Goal: Task Accomplishment & Management: Manage account settings

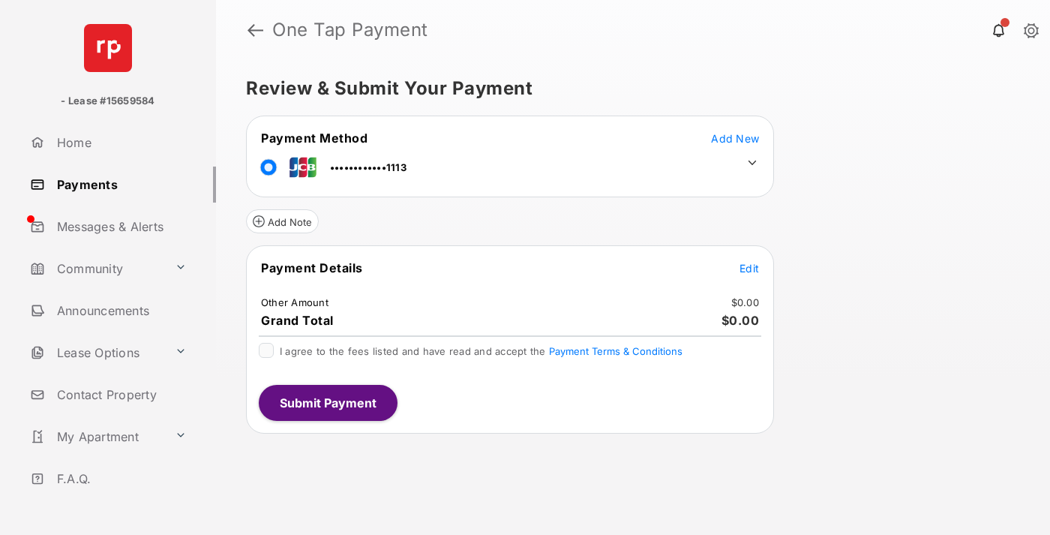
click at [749, 268] on span "Edit" at bounding box center [748, 268] width 19 height 13
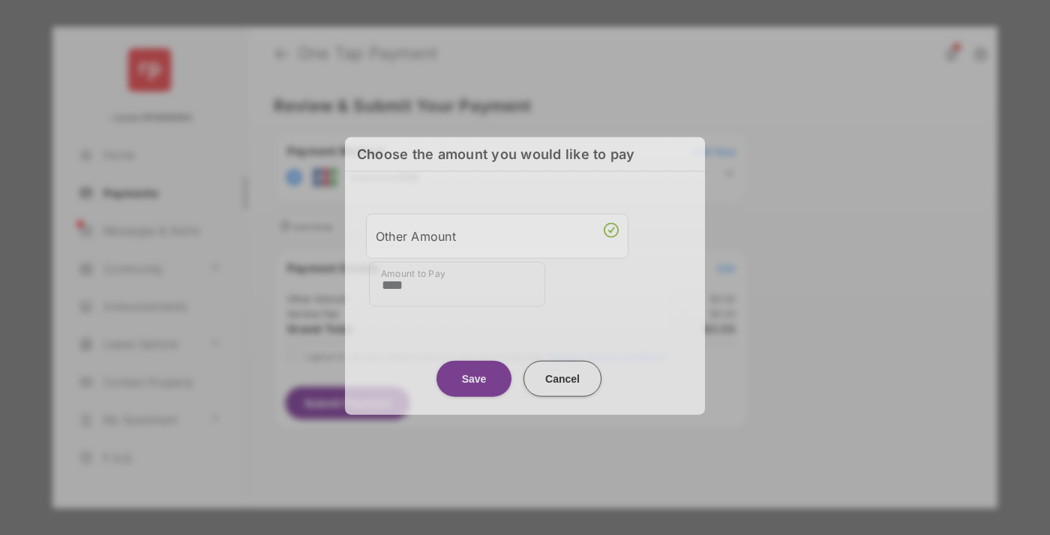
type input "****"
click at [474, 374] on button "Save" at bounding box center [473, 378] width 75 height 36
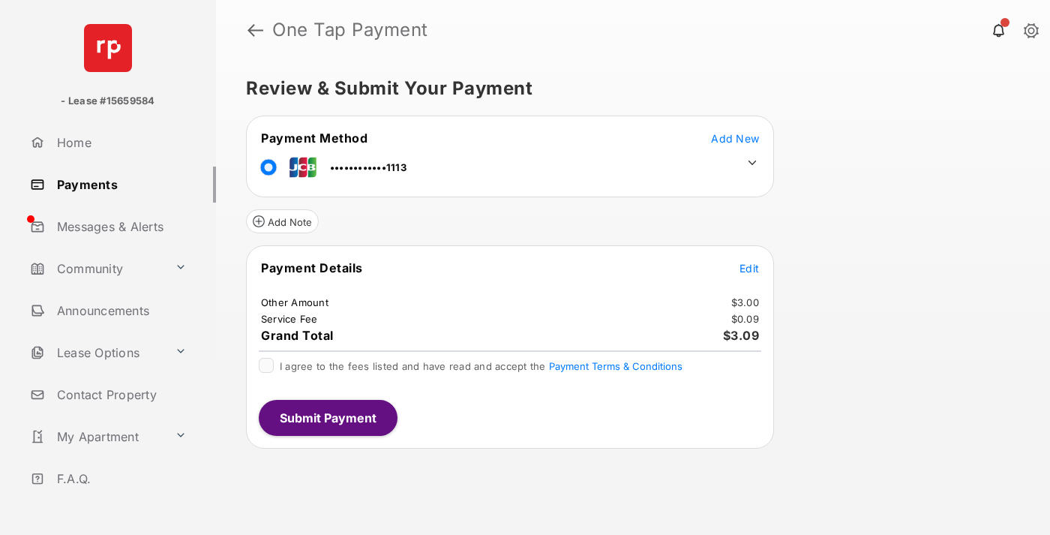
click at [752, 163] on icon at bounding box center [751, 162] width 13 height 13
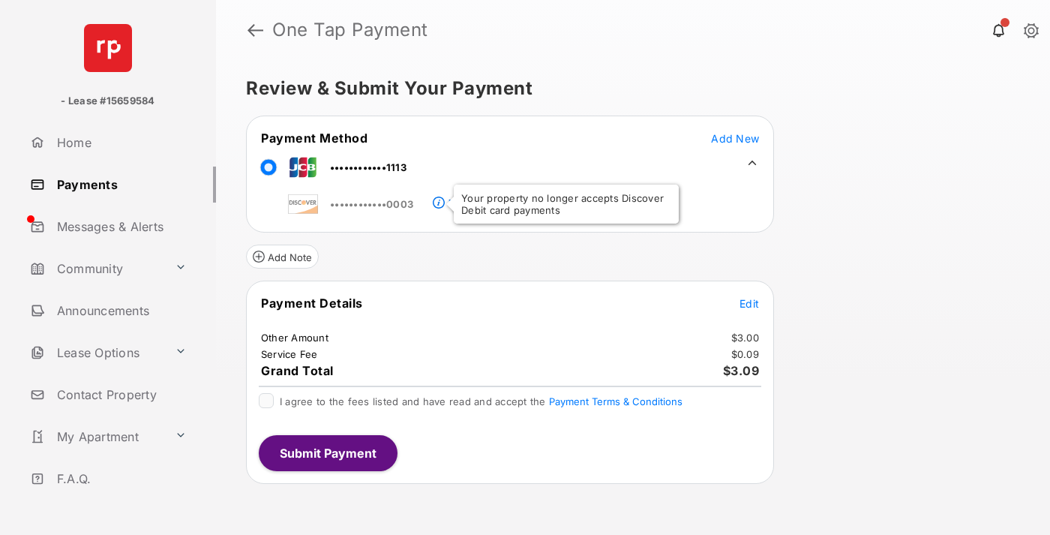
click at [117, 184] on link "Payments" at bounding box center [120, 184] width 192 height 36
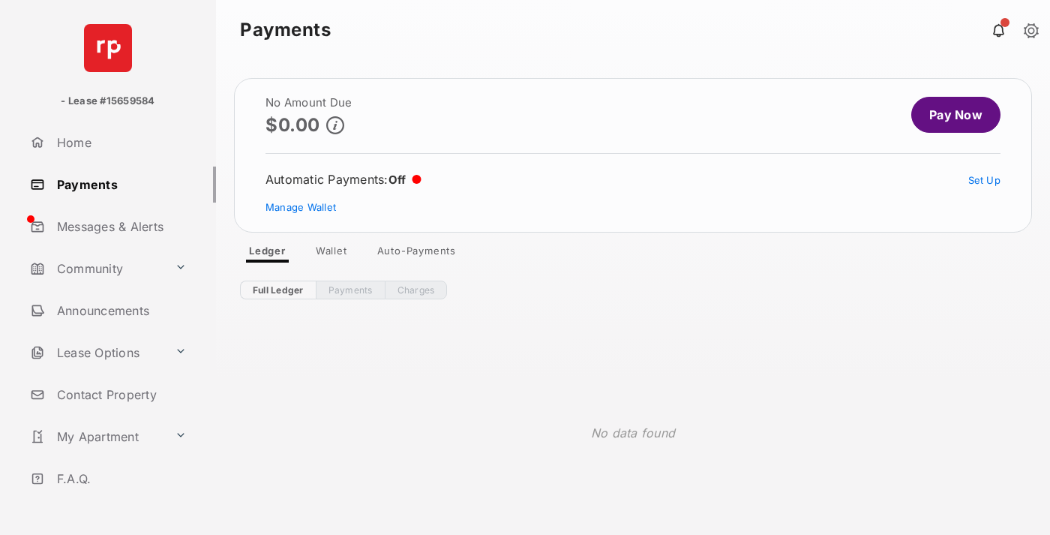
click at [301, 207] on link "Manage Wallet" at bounding box center [300, 207] width 70 height 12
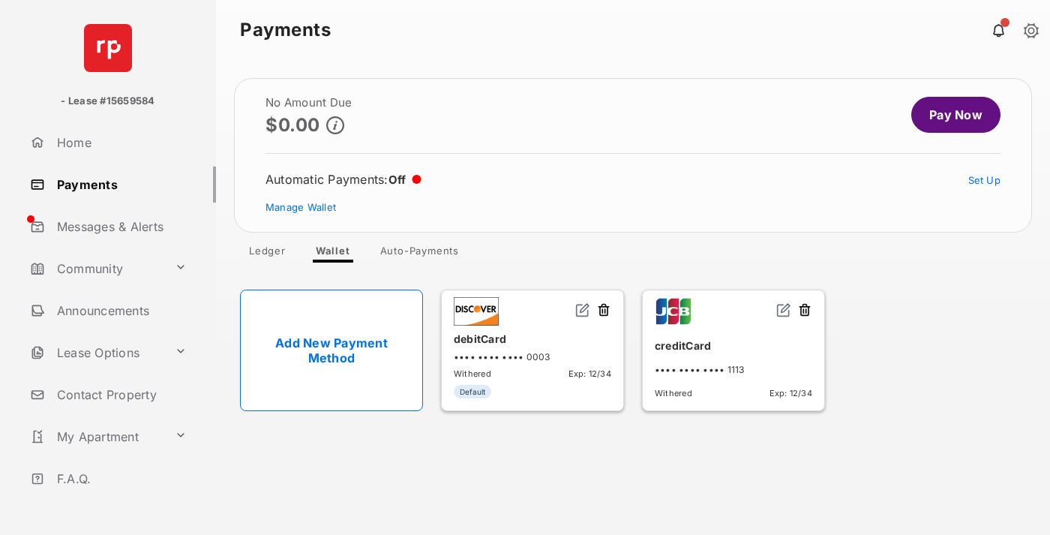
click at [784, 310] on img at bounding box center [783, 309] width 15 height 15
